Goal: Communication & Community: Answer question/provide support

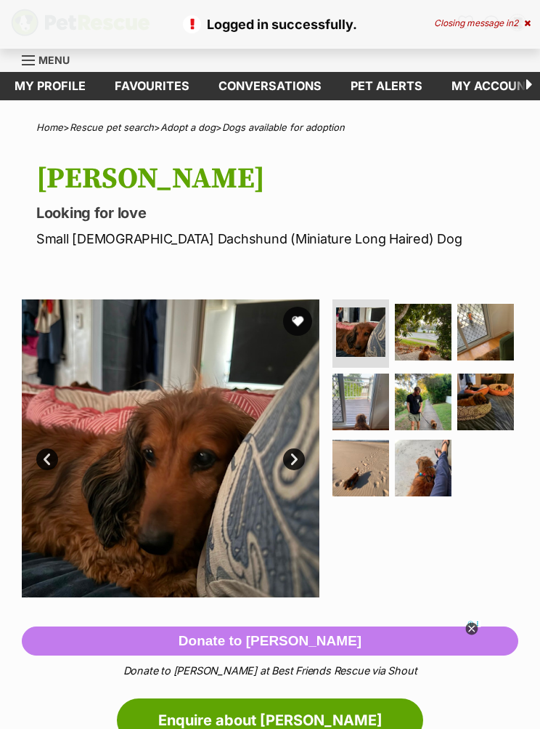
click at [292, 89] on link "Conversations" at bounding box center [270, 86] width 132 height 28
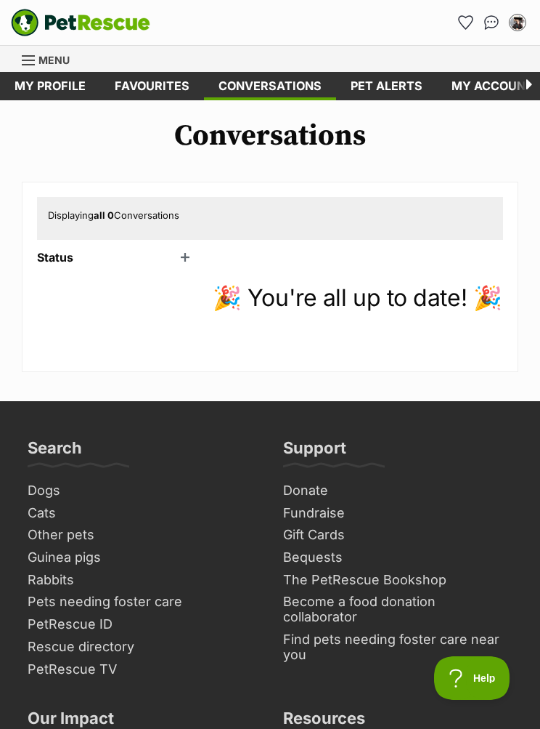
click at [193, 256] on header "Status" at bounding box center [117, 257] width 160 height 13
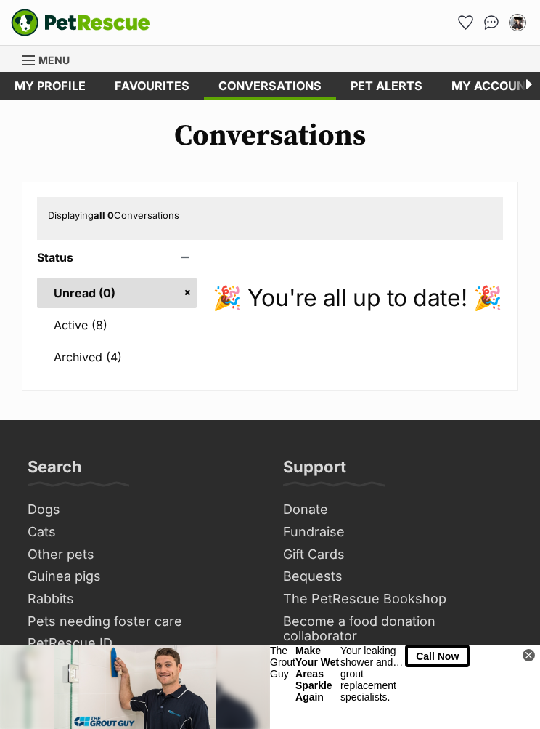
click at [102, 320] on link "Active (8)" at bounding box center [117, 324] width 160 height 31
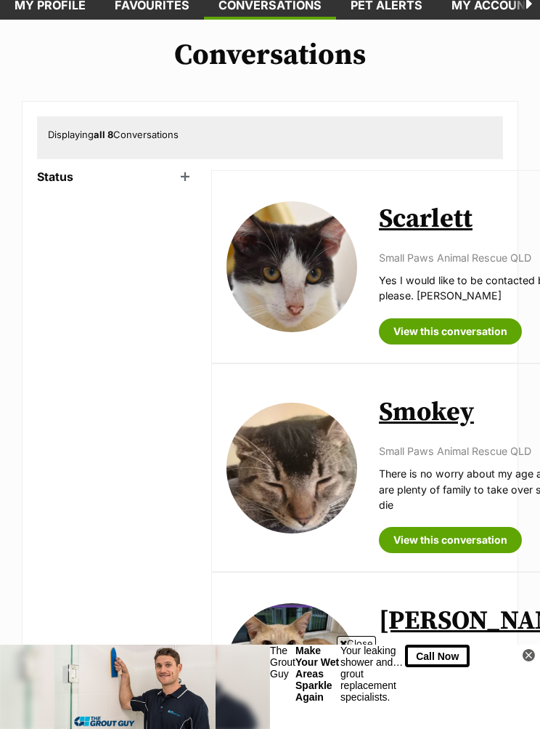
scroll to position [80, 0]
click at [437, 345] on link "View this conversation" at bounding box center [450, 332] width 143 height 26
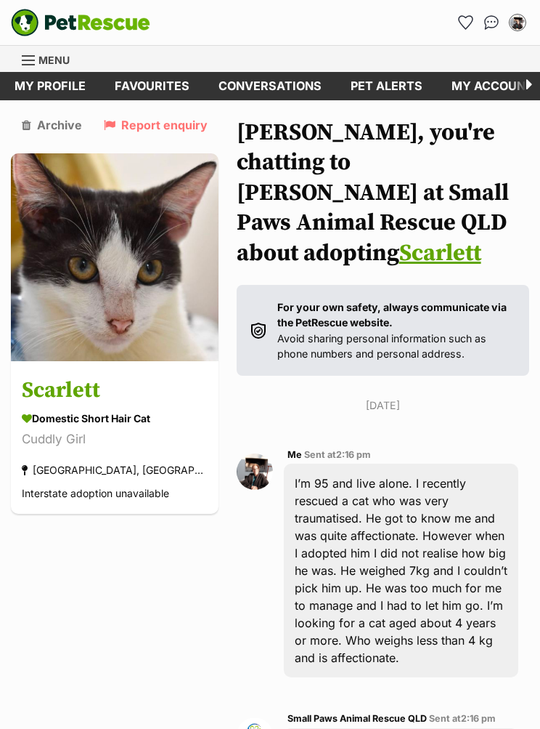
click at [37, 62] on link "Menu" at bounding box center [51, 59] width 58 height 26
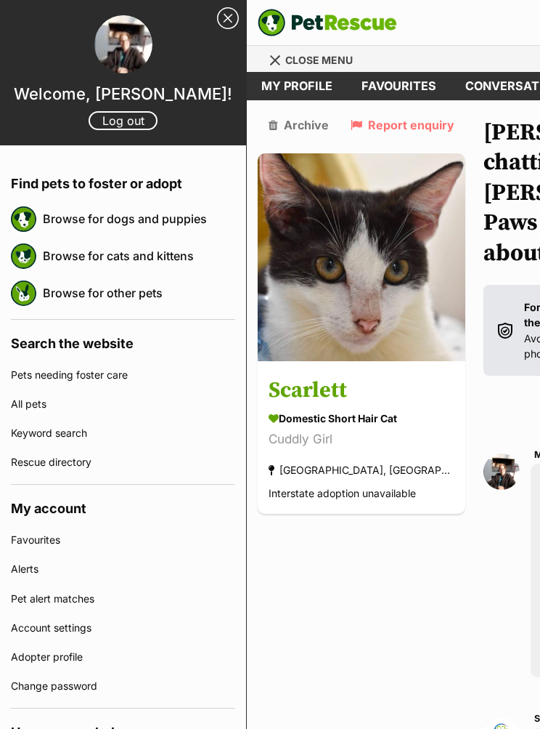
click at [235, 13] on link "Close Sidebar" at bounding box center [228, 18] width 22 height 22
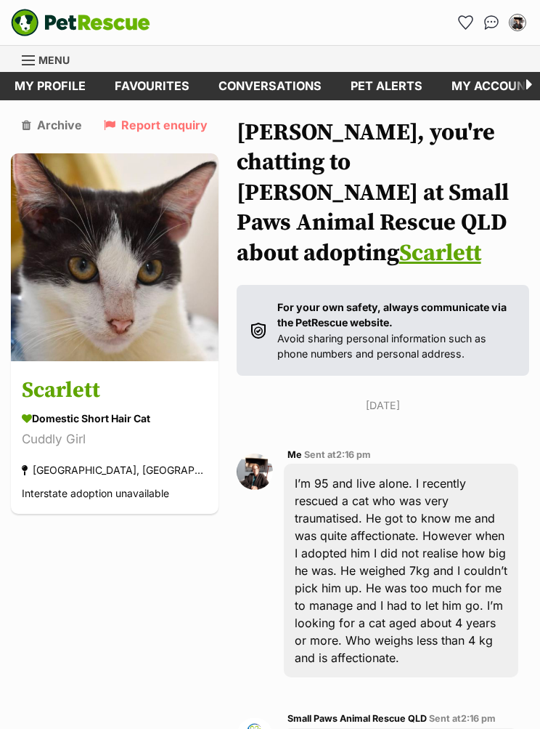
click at [528, 13] on button "My account" at bounding box center [517, 22] width 23 height 23
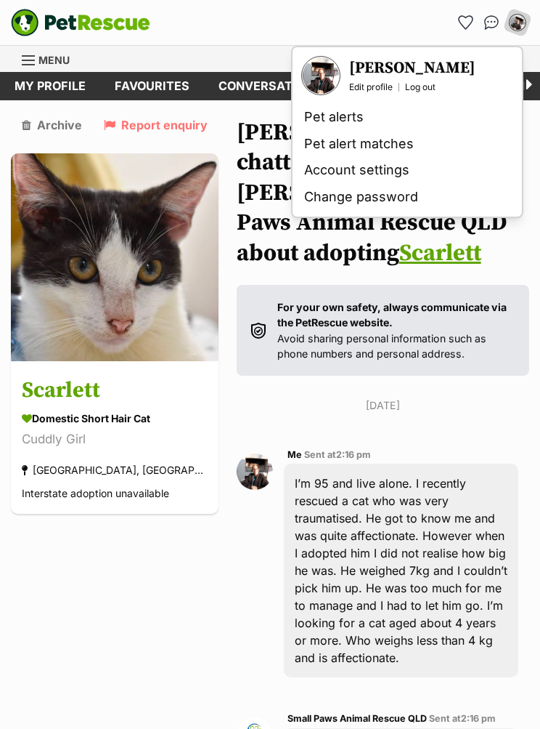
click at [416, 23] on div "My account Diana Bendeich Edit profile Log out Pet alerts Pet alert matches Acc…" at bounding box center [399, 22] width 259 height 23
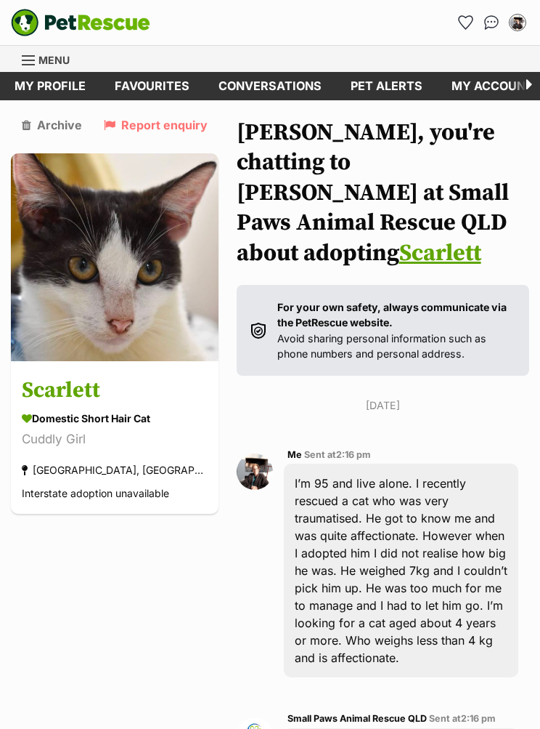
click at [494, 64] on div "Dogs Find a dog on PetRescue View all dogs Browse all of the doggos looking for…" at bounding box center [305, 59] width 450 height 26
click at [275, 92] on link "My account" at bounding box center [267, 86] width 111 height 28
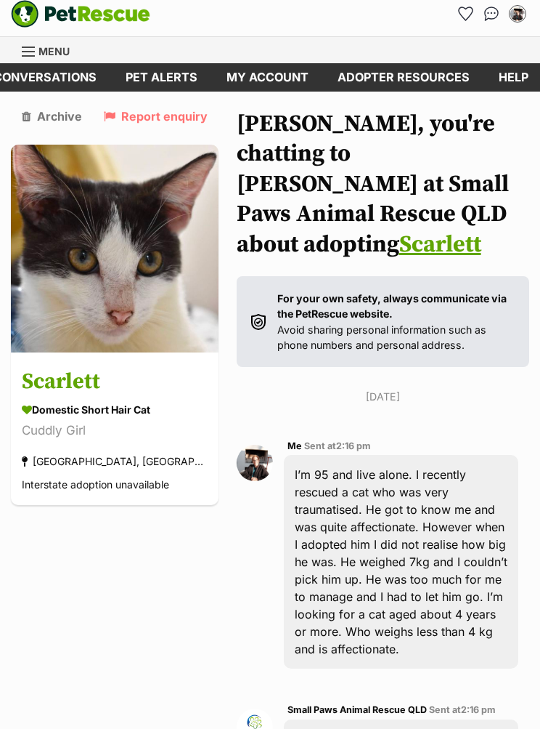
scroll to position [10, 0]
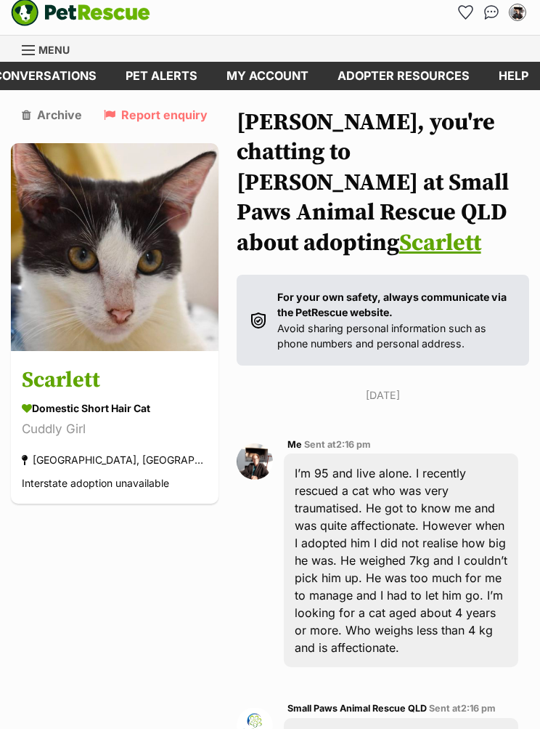
click at [73, 77] on link "Conversations" at bounding box center [45, 76] width 132 height 28
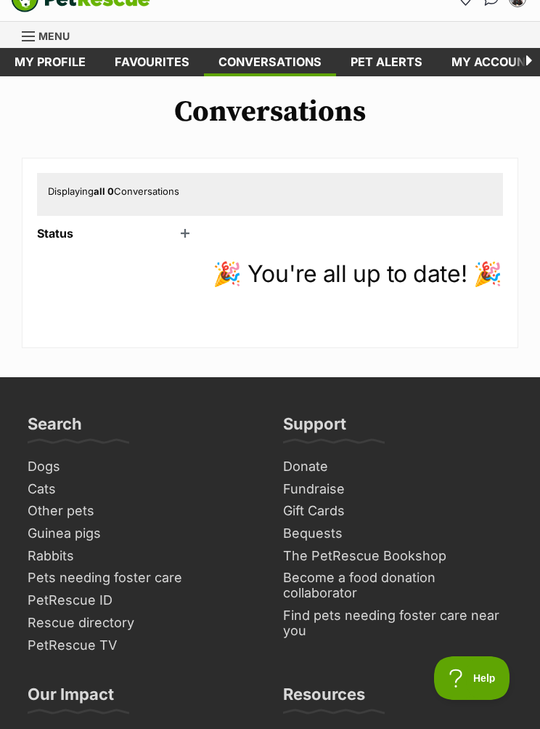
scroll to position [26, 0]
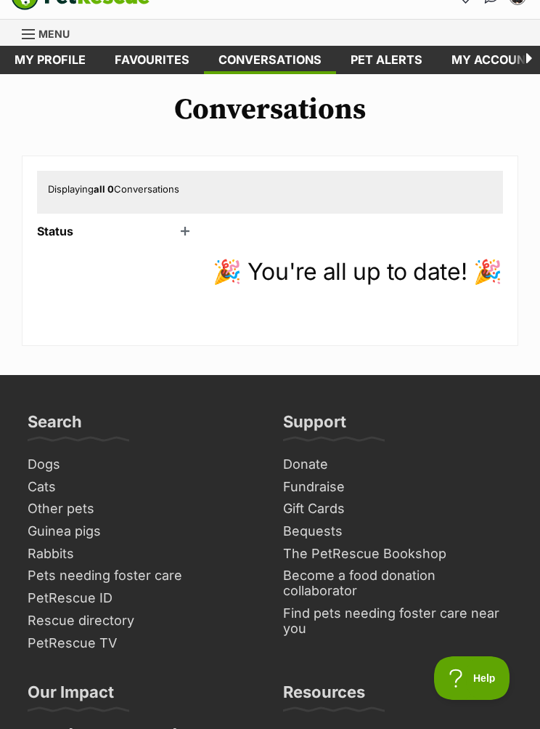
click at [455, 30] on div "Dogs Find a dog on PetRescue View all dogs Browse all of the doggos looking for…" at bounding box center [305, 33] width 450 height 26
click at [467, 142] on div "Conversations Displaying all 0 Conversations Status Unread (0) Active (8) Archi…" at bounding box center [270, 219] width 540 height 253
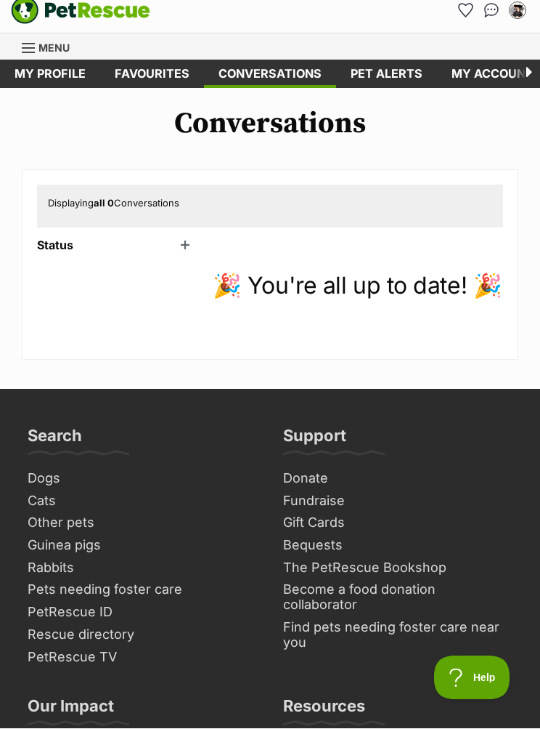
scroll to position [0, 0]
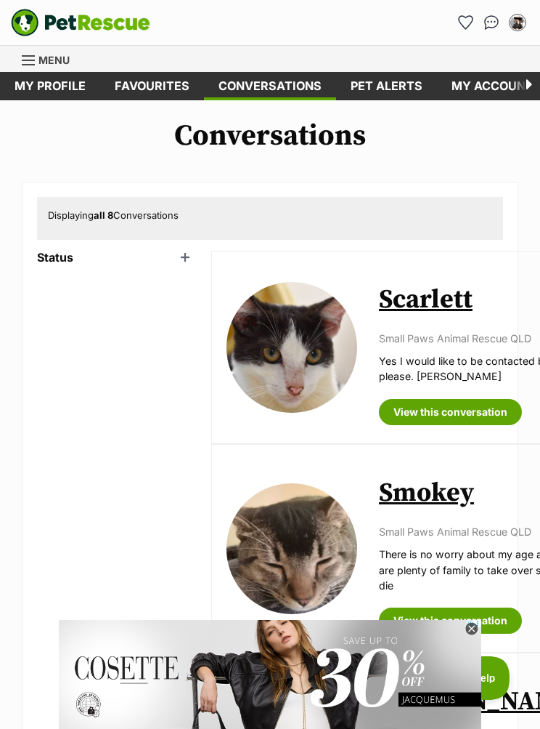
scroll to position [1, 0]
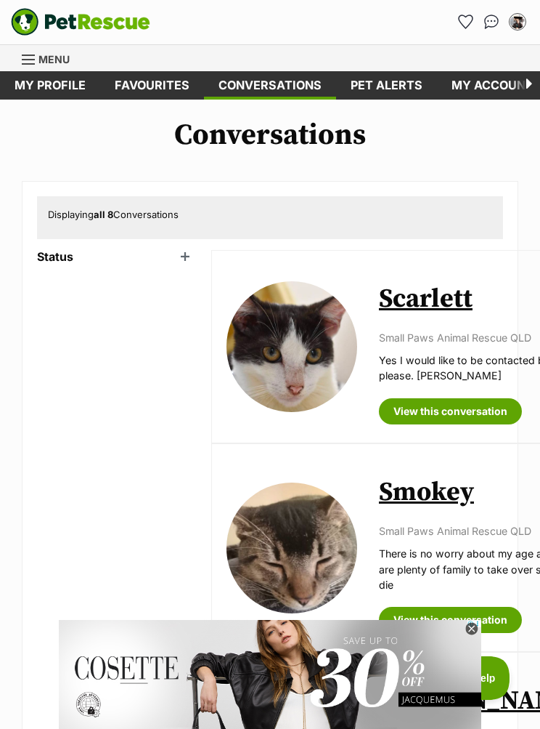
click at [168, 96] on link "Favourites" at bounding box center [152, 85] width 104 height 28
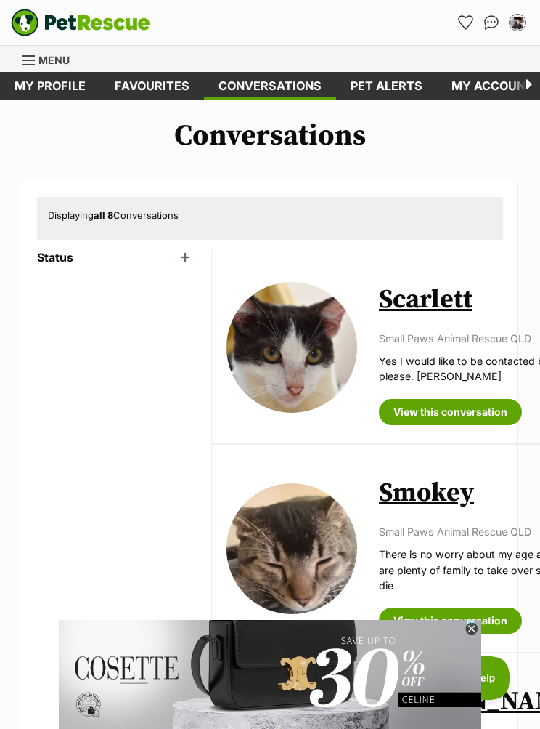
scroll to position [0, 0]
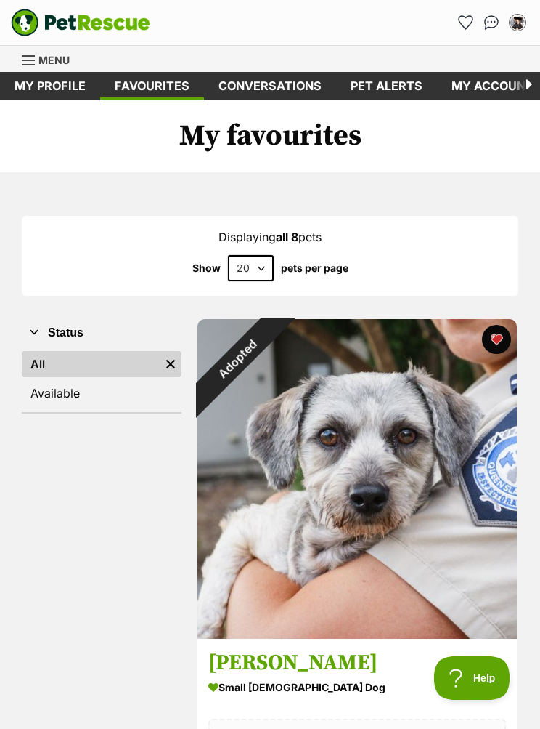
click at [535, 169] on h1 "My favourites" at bounding box center [270, 136] width 540 height 73
click at [504, 57] on div "Dogs Find a dog on PetRescue View all dogs Browse all of the doggos looking for…" at bounding box center [305, 59] width 450 height 26
click at [516, 32] on button "My account" at bounding box center [517, 22] width 23 height 23
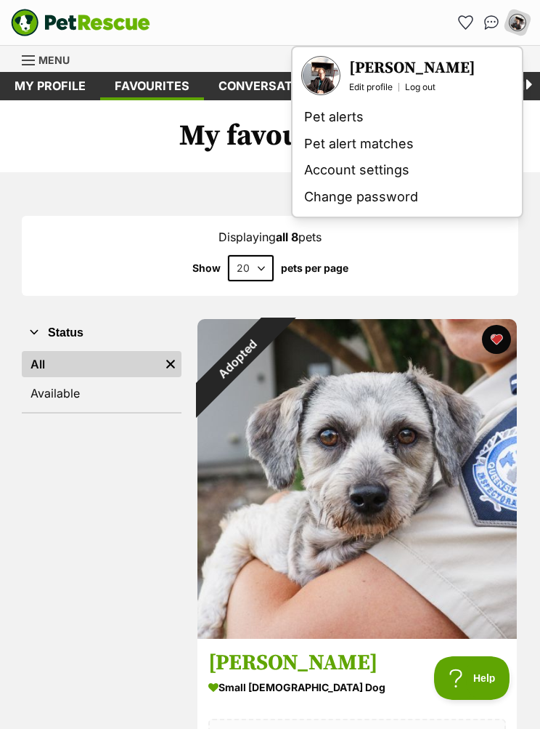
click at [466, 246] on div "Displaying all 8 pets Show 20 40 60 pets per page" at bounding box center [270, 255] width 497 height 50
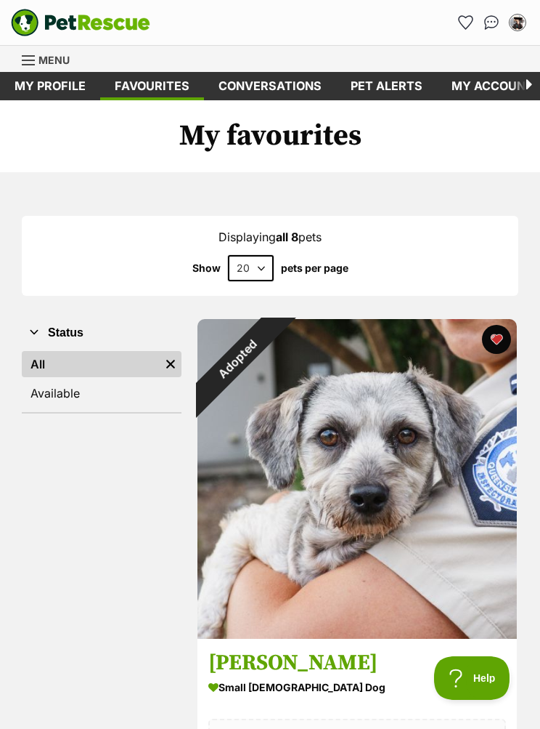
click at [488, 28] on img "Conversations" at bounding box center [491, 22] width 15 height 15
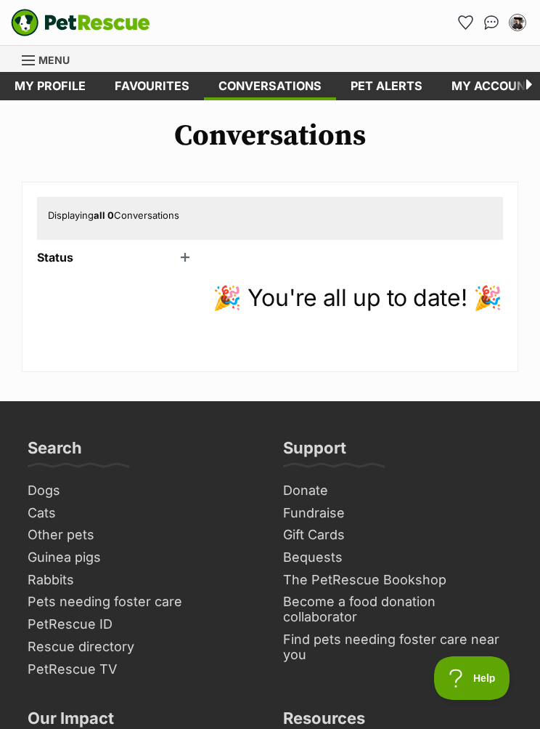
click at [35, 58] on div "Menu" at bounding box center [29, 60] width 15 height 12
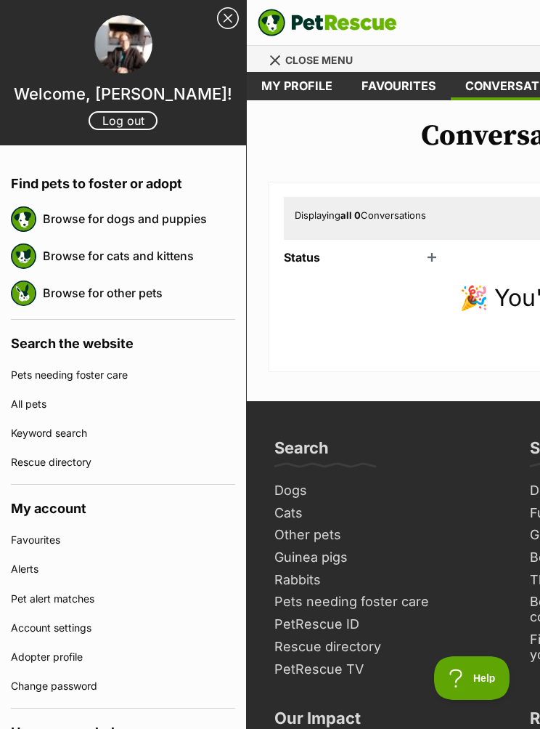
click at [238, 8] on link "Close Sidebar" at bounding box center [228, 18] width 22 height 22
